Goal: Information Seeking & Learning: Find specific fact

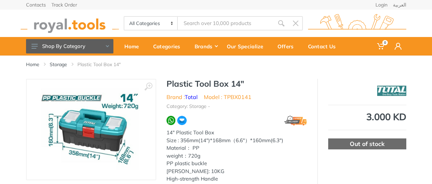
click at [192, 86] on h1 "Plastic Tool Box 14"" at bounding box center [237, 84] width 141 height 10
copy div "Plastic Tool Box 14""
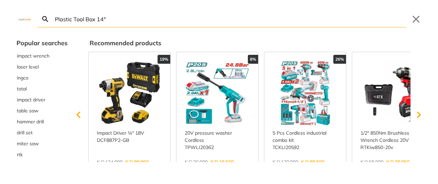
type input "Plastic Tool Box 14""
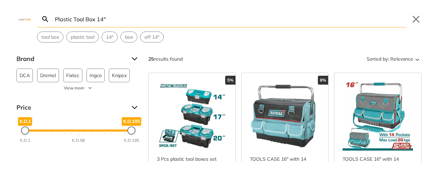
drag, startPoint x: 97, startPoint y: 24, endPoint x: 115, endPoint y: 23, distance: 18.5
click at [115, 23] on input "Plastic Tool Box 14"" at bounding box center [230, 19] width 353 height 16
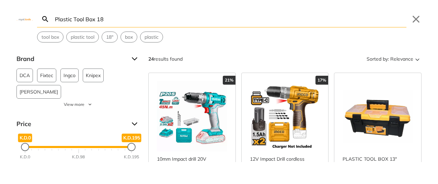
click at [44, 19] on icon "Search" at bounding box center [45, 19] width 8 height 8
click at [52, 39] on span "tool box" at bounding box center [50, 37] width 17 height 7
type input "tool box"
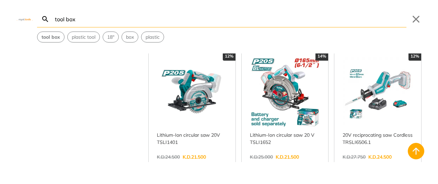
scroll to position [549, 0]
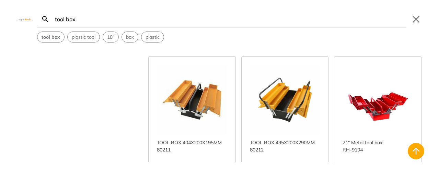
scroll to position [1475, 0]
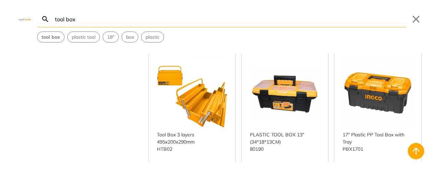
scroll to position [1612, 0]
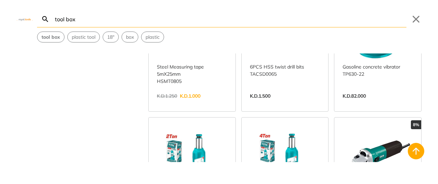
scroll to position [3738, 0]
